Goal: Information Seeking & Learning: Learn about a topic

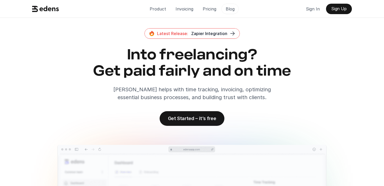
click at [231, 11] on p "Blog" at bounding box center [230, 9] width 9 height 8
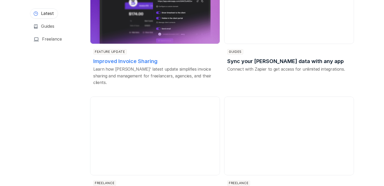
scroll to position [92, 0]
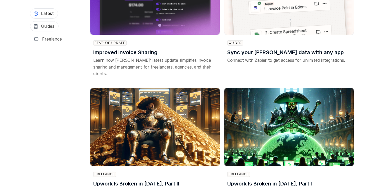
click at [52, 27] on h3 "Guides" at bounding box center [47, 26] width 13 height 6
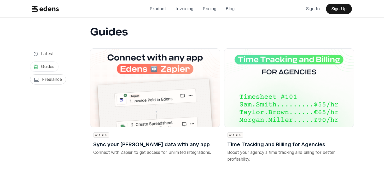
click at [52, 77] on h3 "Freelance" at bounding box center [52, 79] width 20 height 6
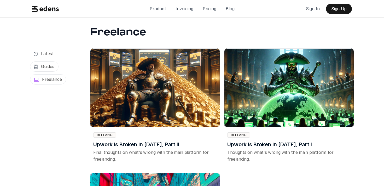
click at [53, 65] on h3 "Guides" at bounding box center [47, 67] width 13 height 6
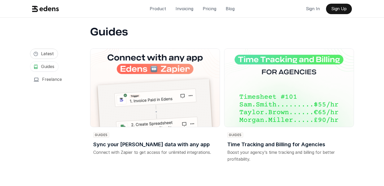
click at [52, 55] on h3 "Latest" at bounding box center [47, 54] width 13 height 6
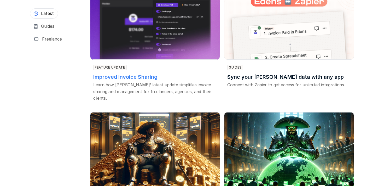
scroll to position [181, 0]
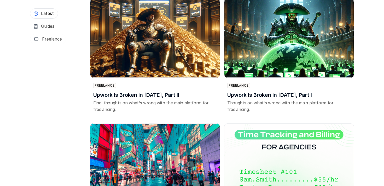
click at [46, 35] on link "Freelance" at bounding box center [48, 39] width 36 height 10
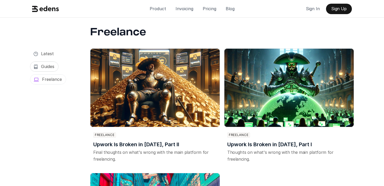
click at [40, 65] on link "Guides" at bounding box center [44, 66] width 29 height 10
